Goal: Task Accomplishment & Management: Manage account settings

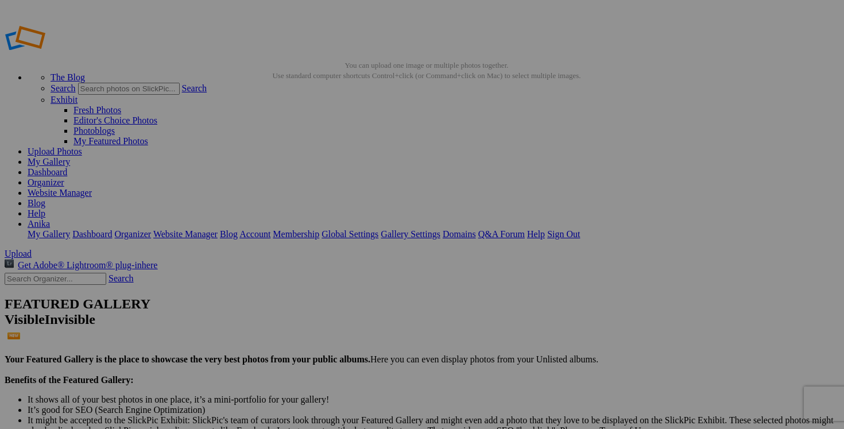
click at [70, 157] on link "My Gallery" at bounding box center [49, 162] width 43 height 10
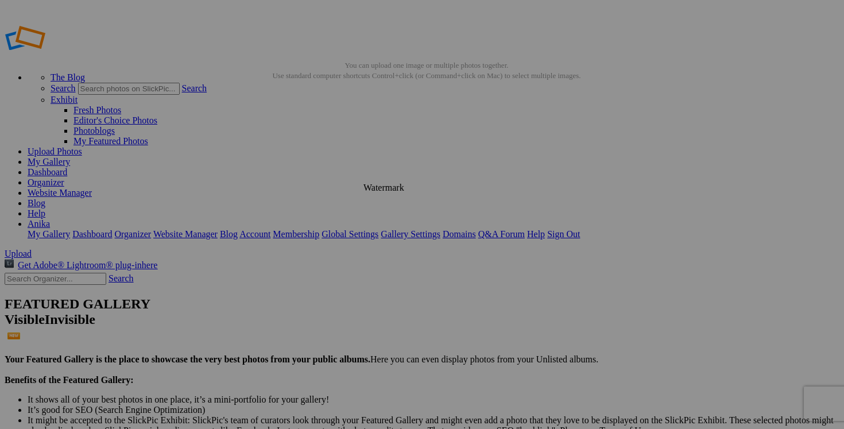
drag, startPoint x: 277, startPoint y: 208, endPoint x: 383, endPoint y: 210, distance: 105.1
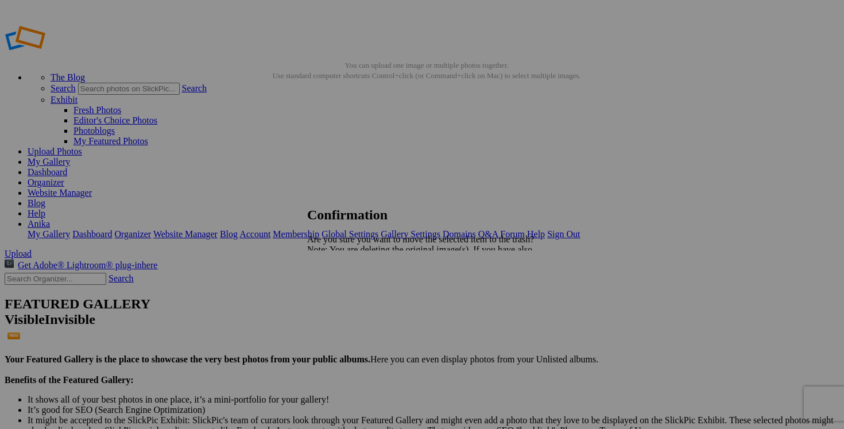
type input "25% SUR BAS"
click at [346, 294] on span "Yes" at bounding box center [339, 290] width 13 height 10
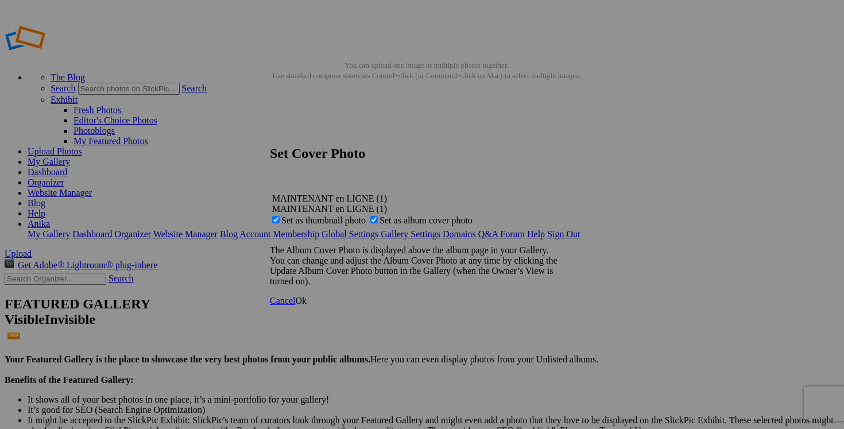
click at [307, 306] on span "Ok" at bounding box center [300, 301] width 11 height 10
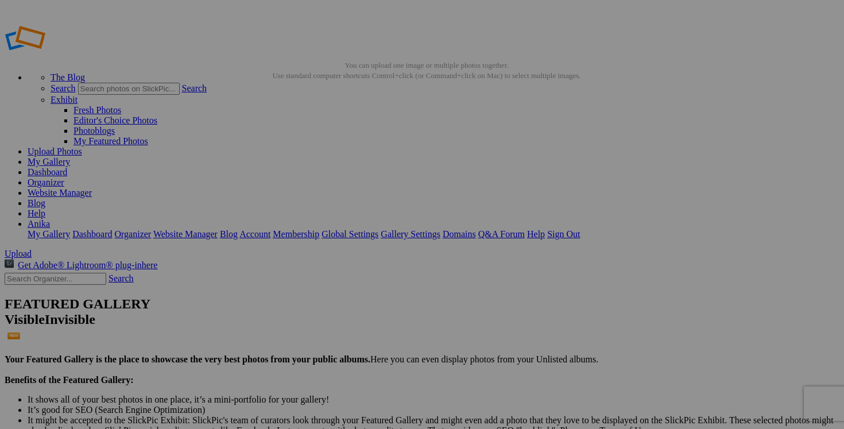
click at [70, 157] on link "My Gallery" at bounding box center [49, 162] width 43 height 10
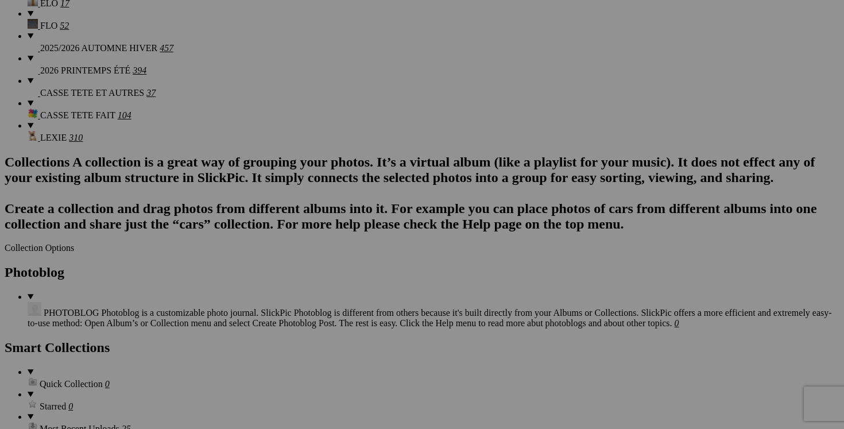
scroll to position [1286, 0]
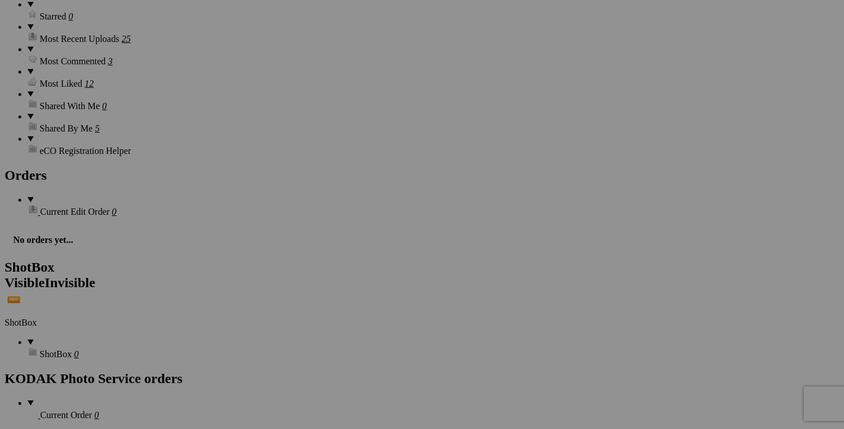
scroll to position [1695, 0]
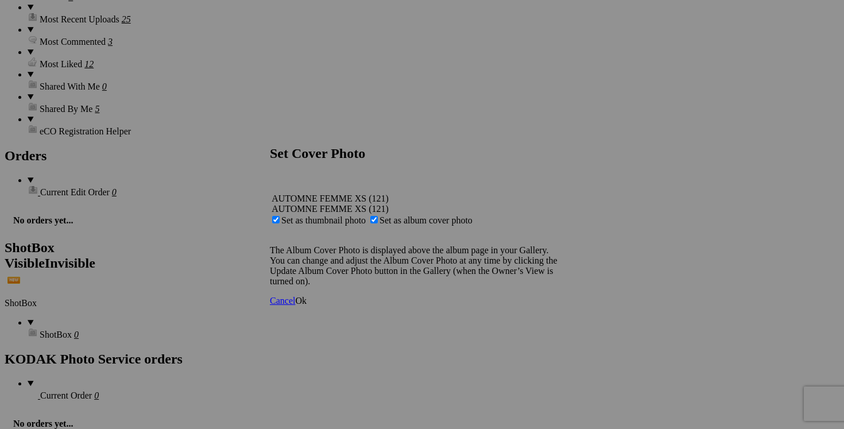
click at [307, 306] on span "Ok" at bounding box center [300, 301] width 11 height 10
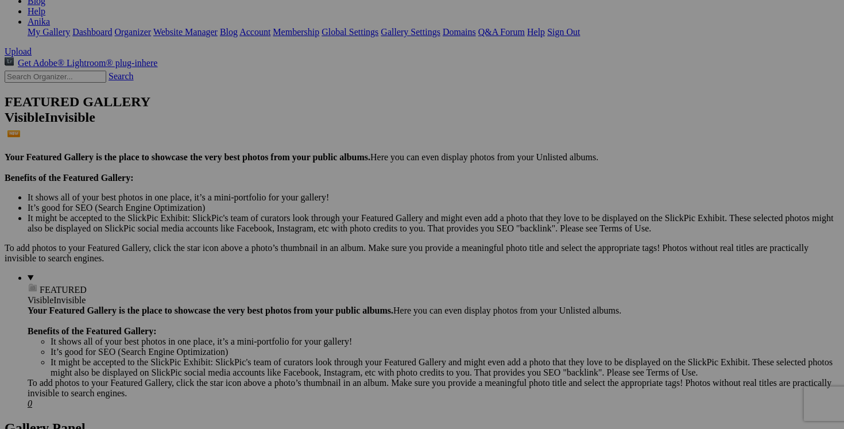
scroll to position [0, 0]
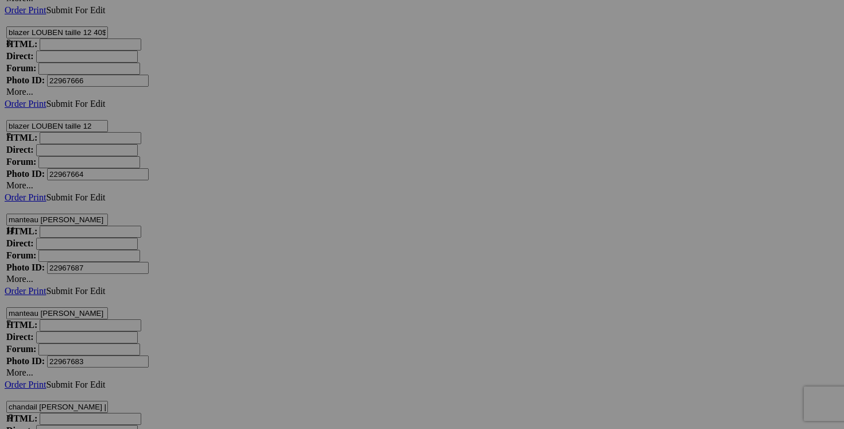
scroll to position [5210, 0]
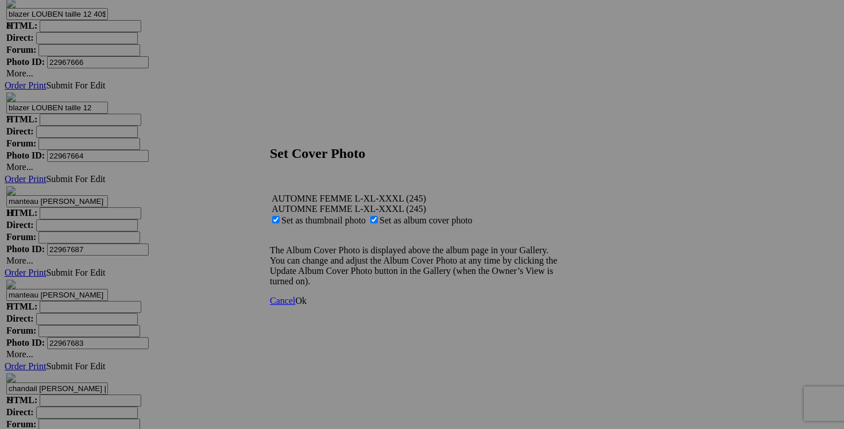
click at [307, 306] on span "Ok" at bounding box center [300, 301] width 11 height 10
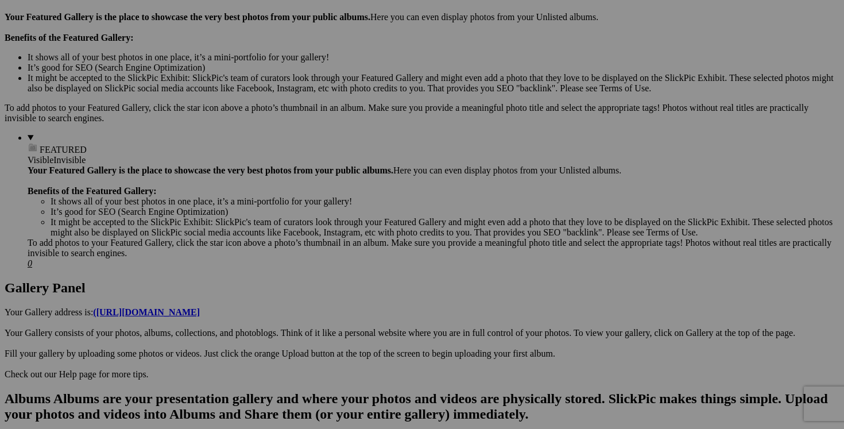
scroll to position [0, 0]
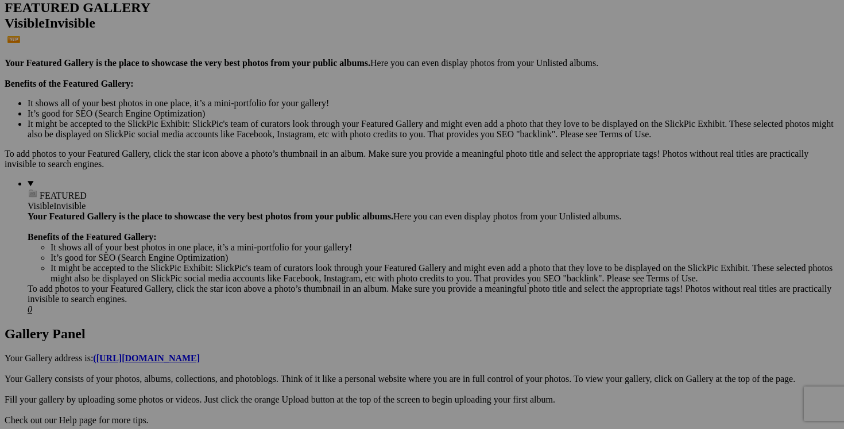
scroll to position [302, 0]
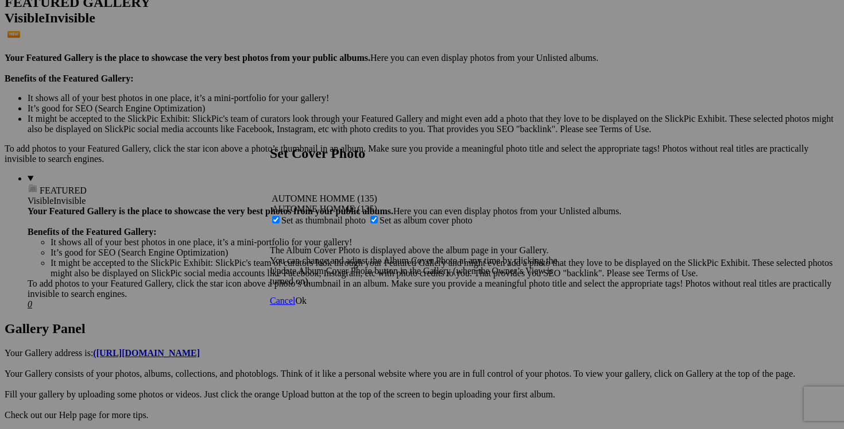
click at [307, 306] on span "Ok" at bounding box center [300, 301] width 11 height 10
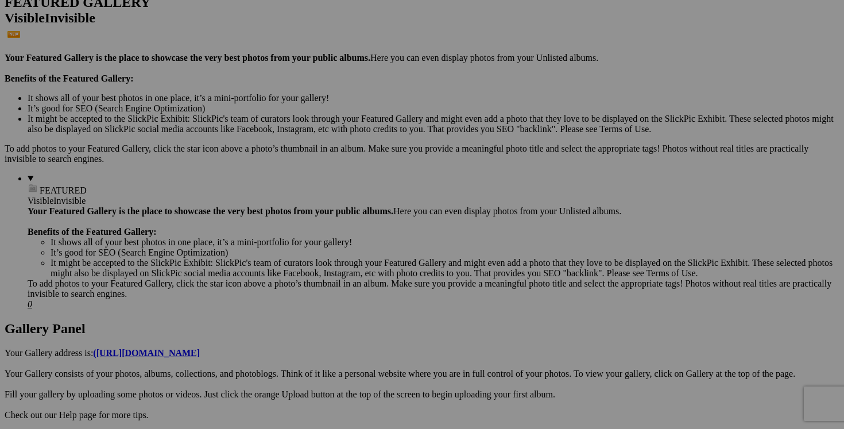
scroll to position [0, 0]
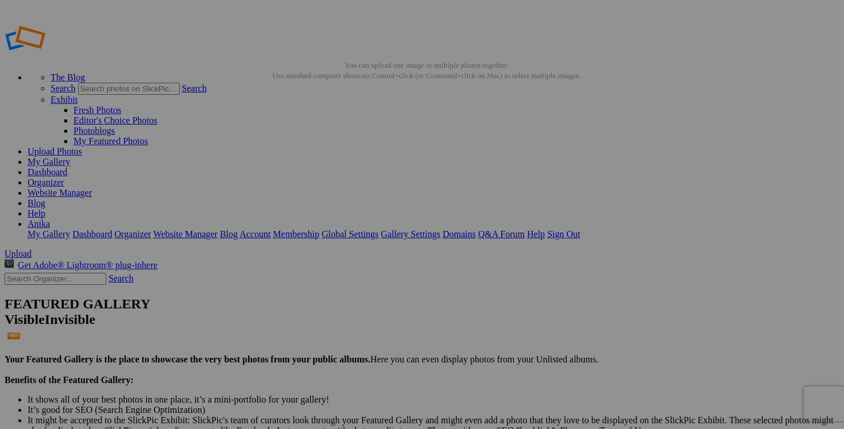
click at [70, 157] on link "My Gallery" at bounding box center [49, 162] width 43 height 10
